Goal: Information Seeking & Learning: Learn about a topic

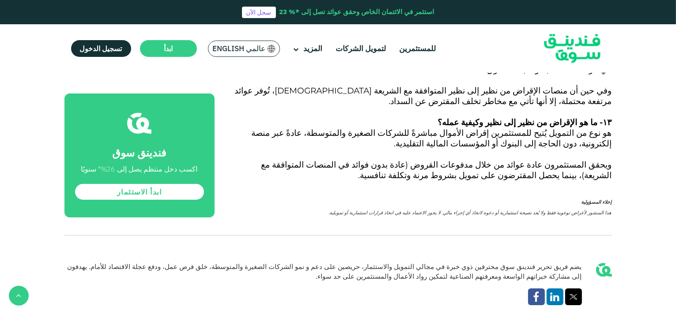
scroll to position [3663, 0]
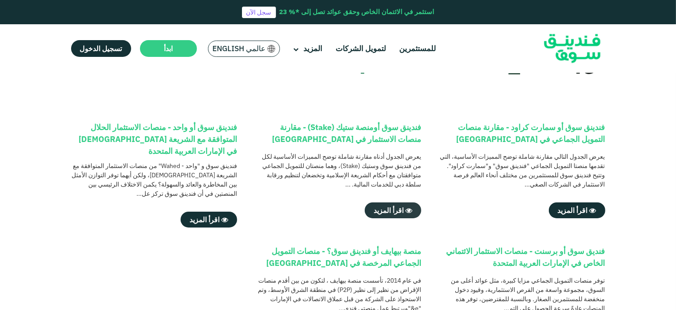
click at [401, 206] on span "اقرأ المزيد" at bounding box center [388, 210] width 30 height 9
